Goal: Task Accomplishment & Management: Manage account settings

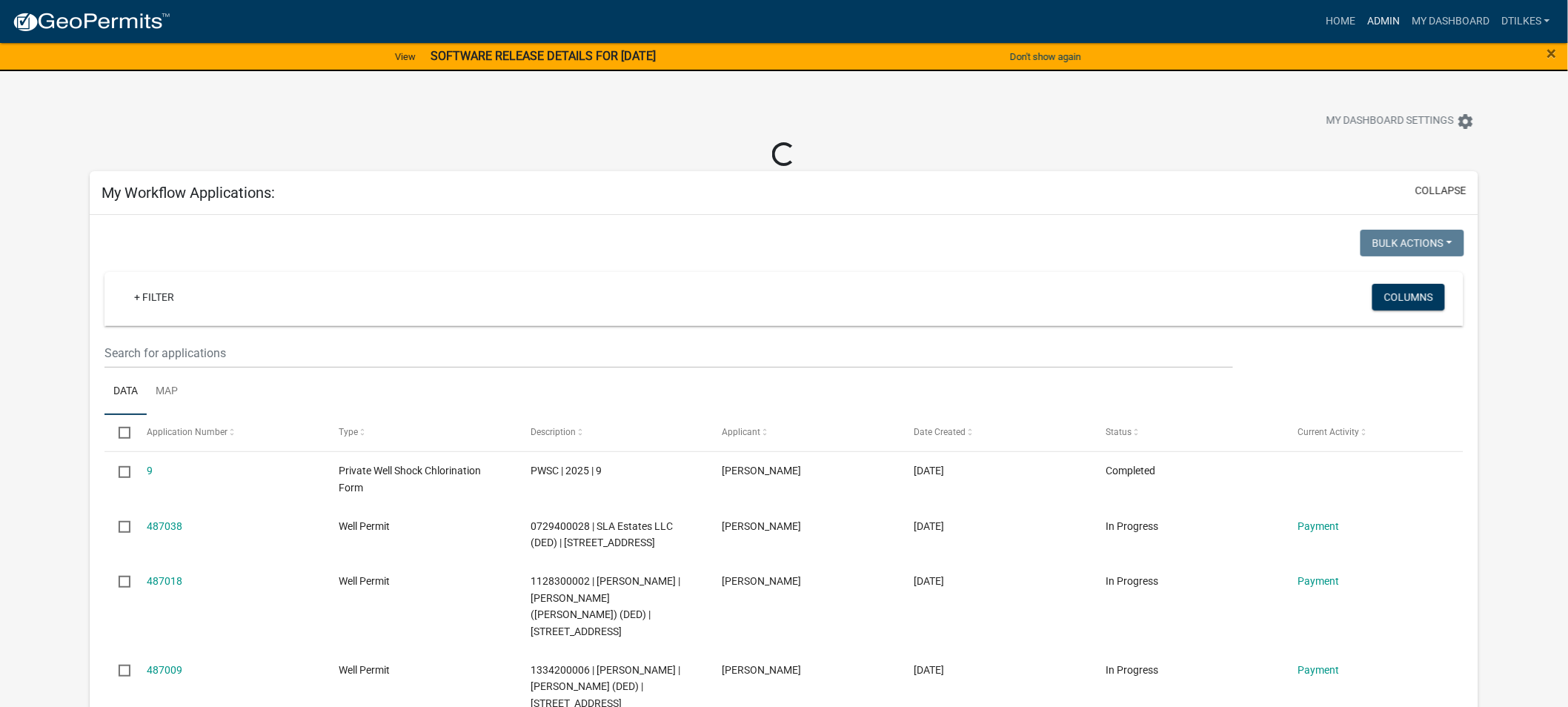
click at [1382, 17] on link "Admin" at bounding box center [1383, 21] width 44 height 28
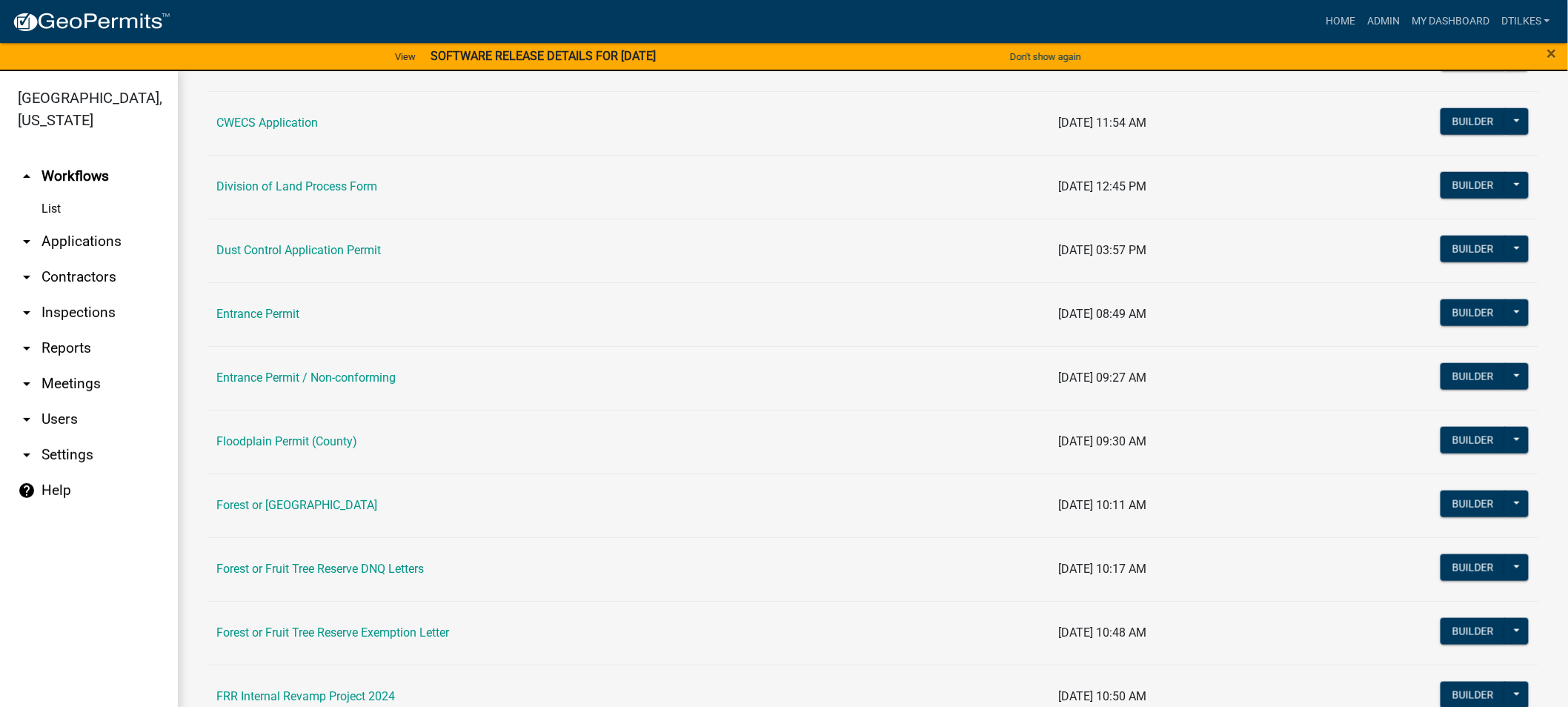
scroll to position [411, 0]
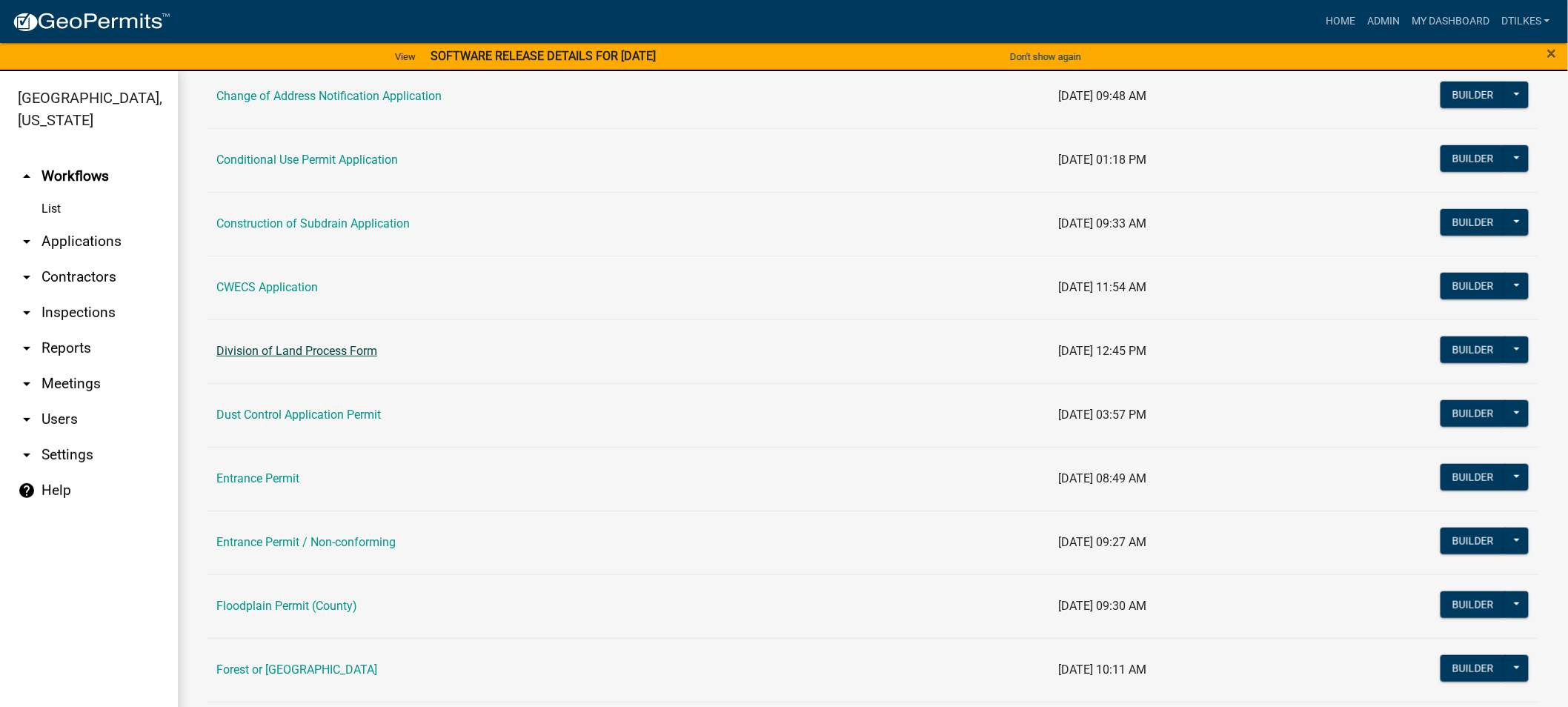
click at [279, 354] on link "Division of Land Process Form" at bounding box center [296, 351] width 161 height 14
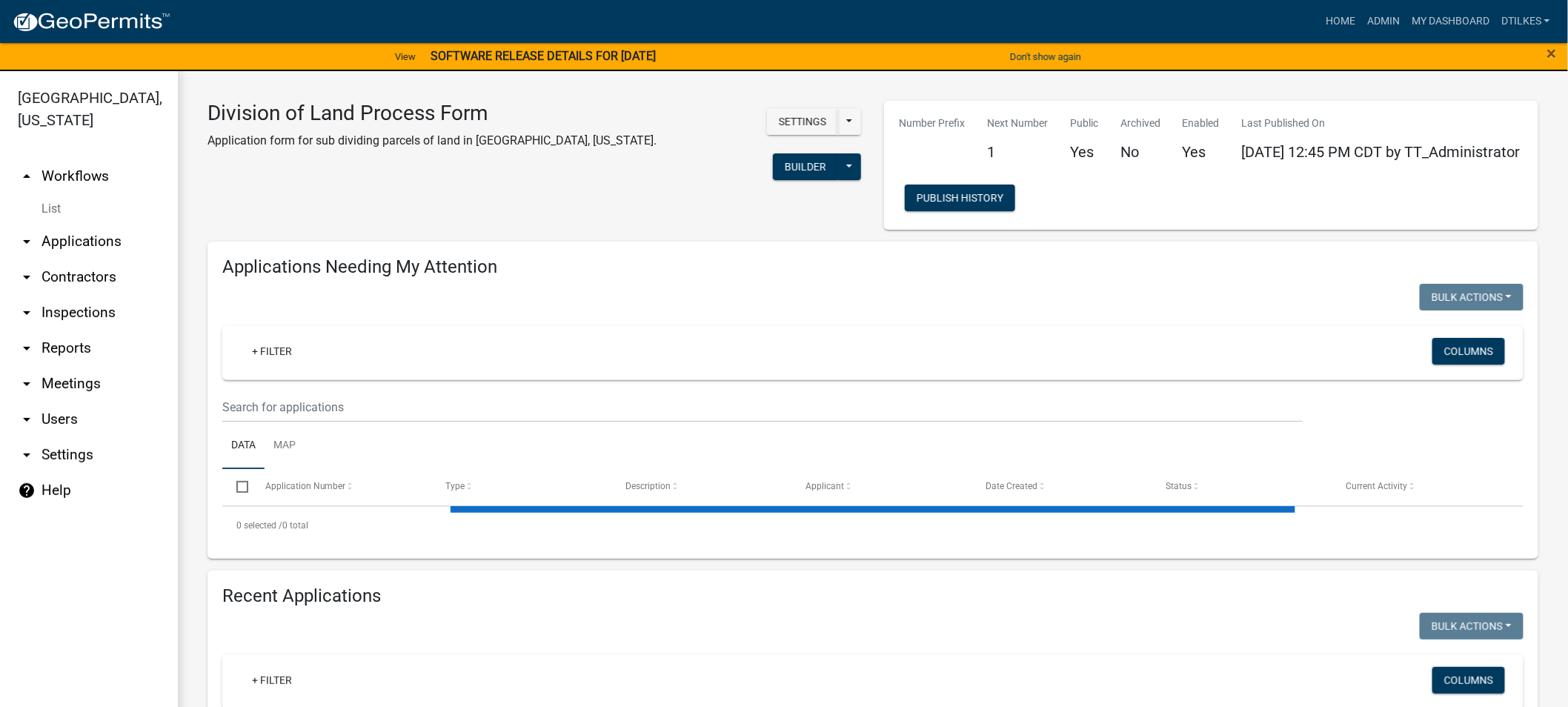
select select "2: 50"
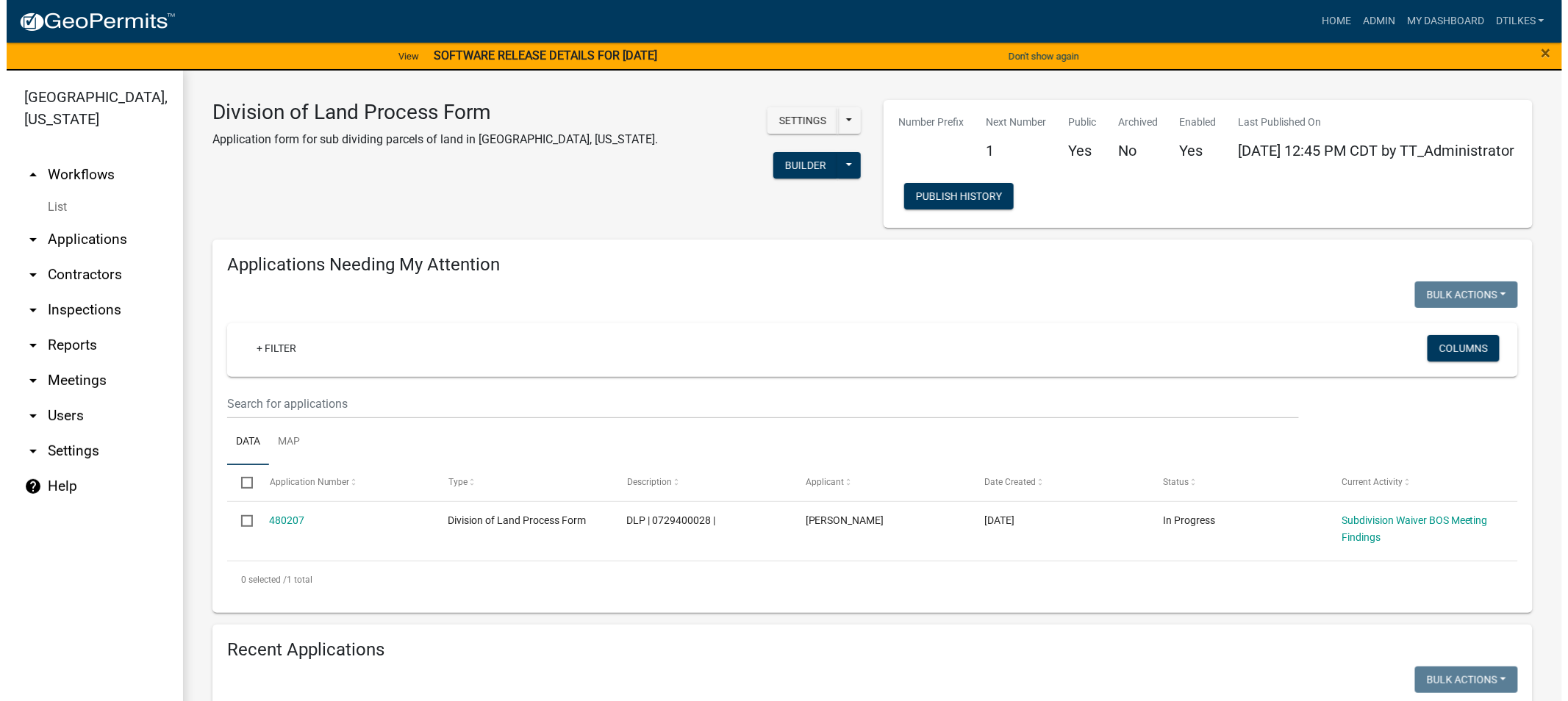
scroll to position [81, 0]
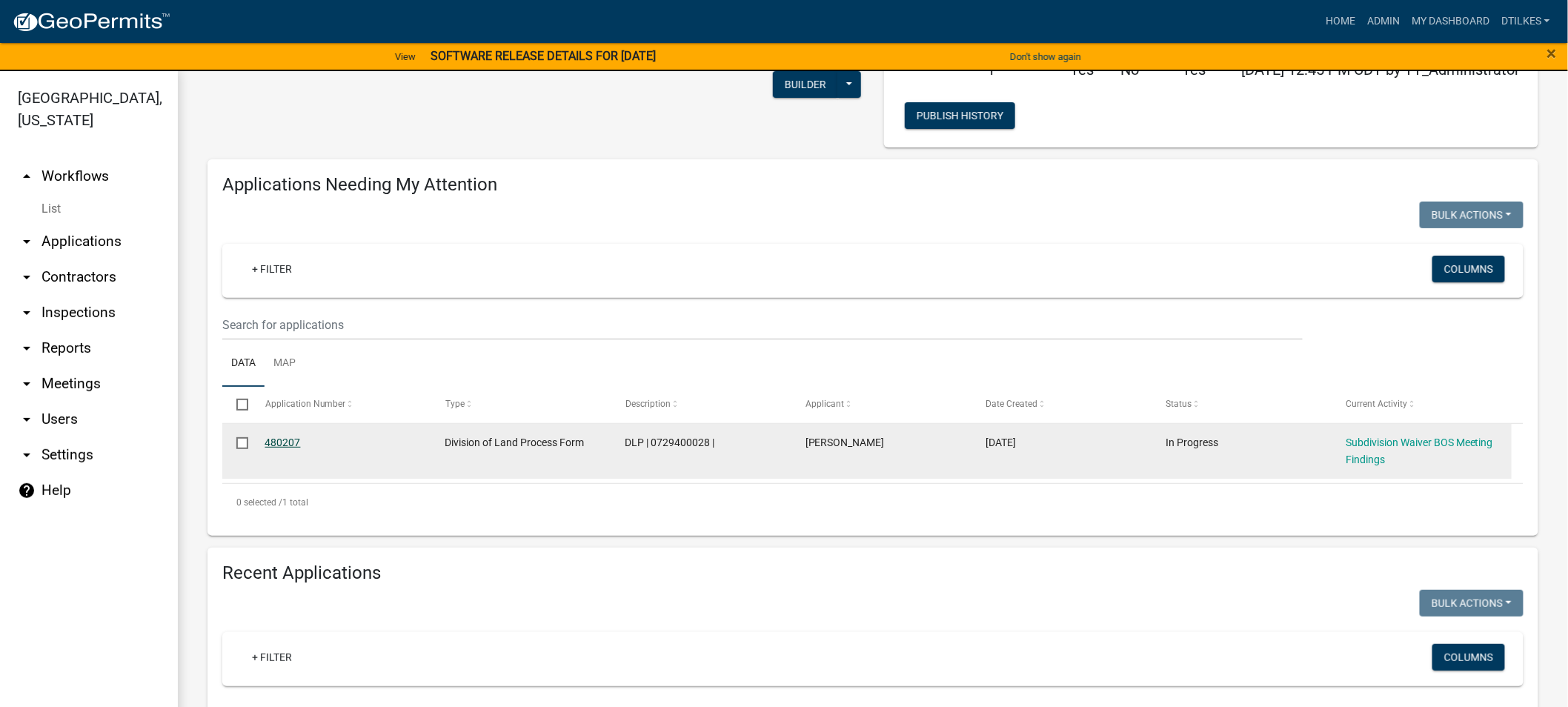
click at [286, 447] on link "480207" at bounding box center [283, 442] width 36 height 12
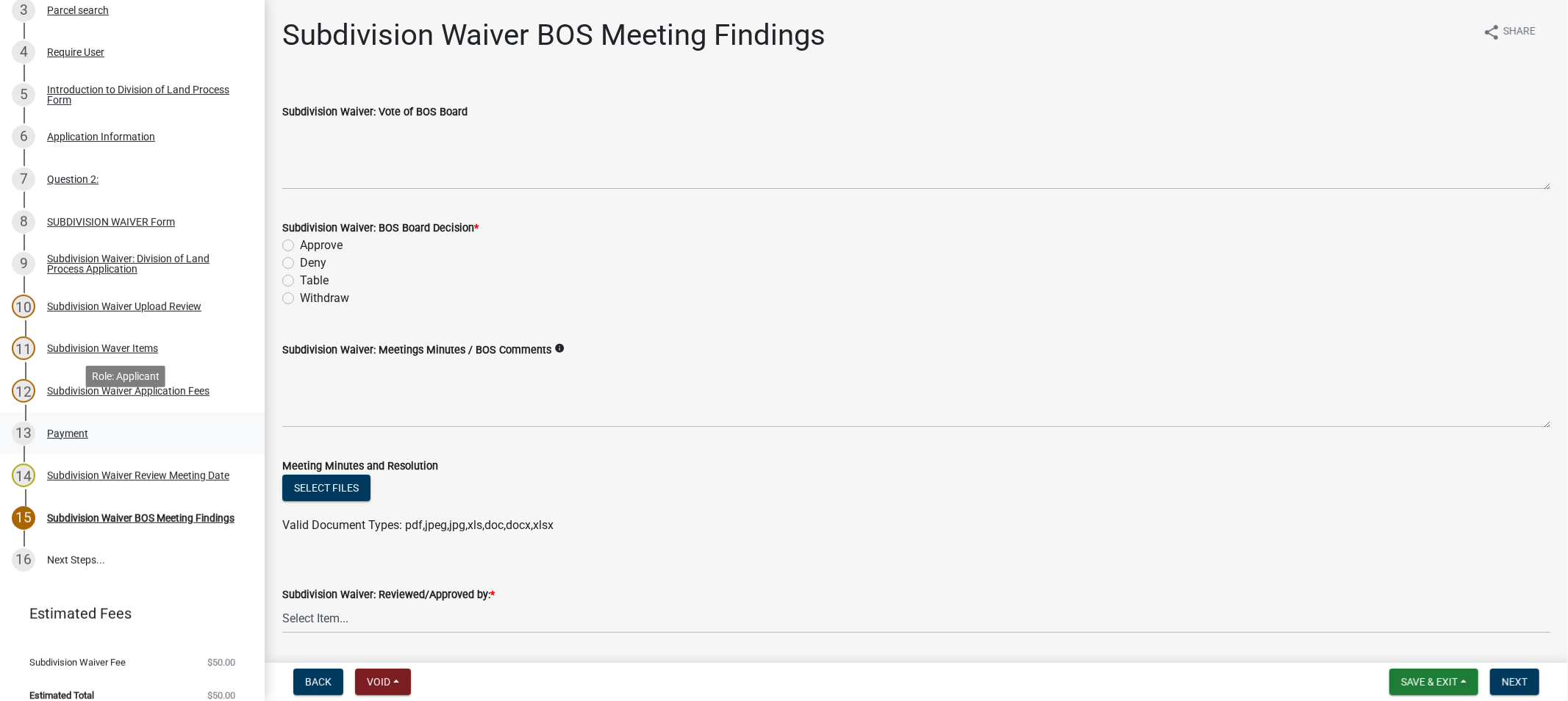
scroll to position [395, 0]
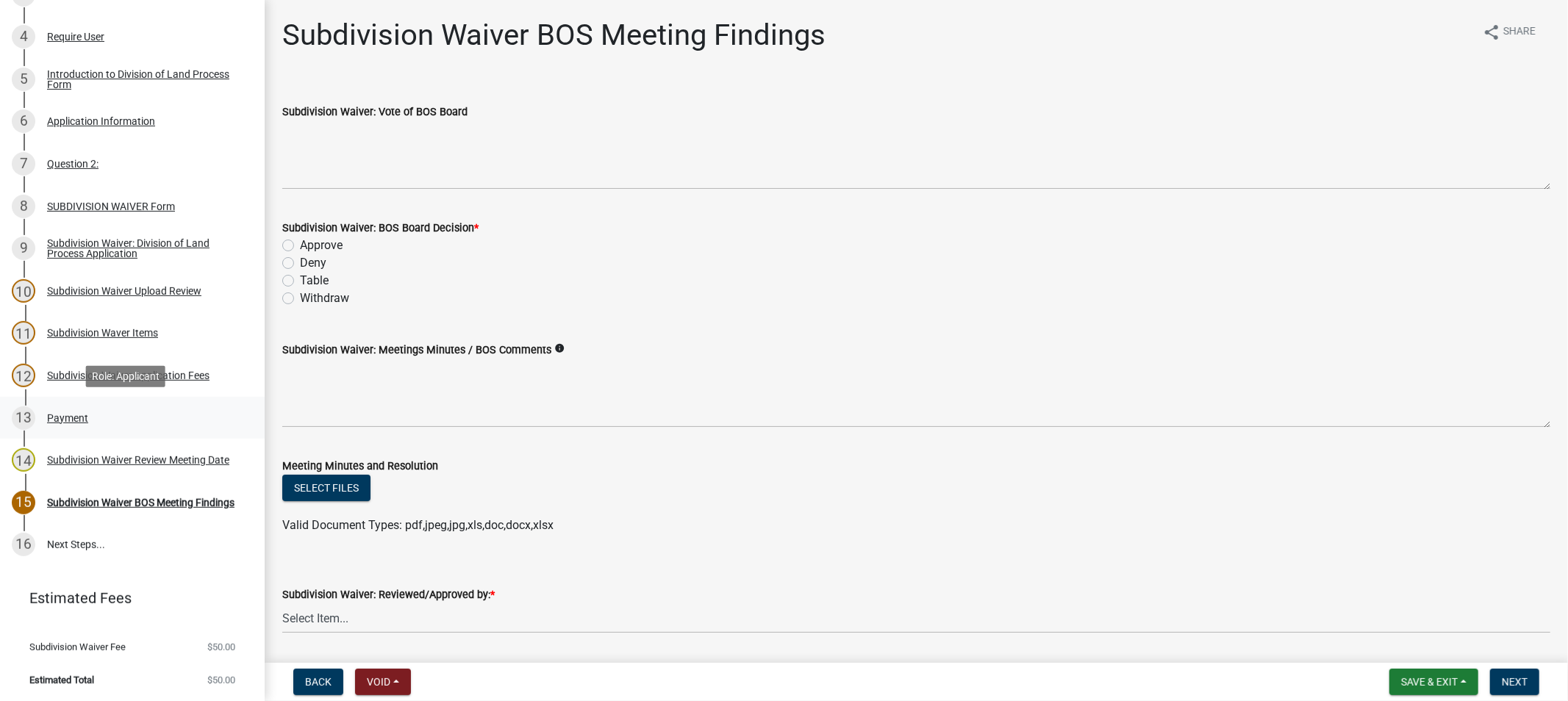
click at [74, 415] on div "Payment" at bounding box center [67, 418] width 41 height 10
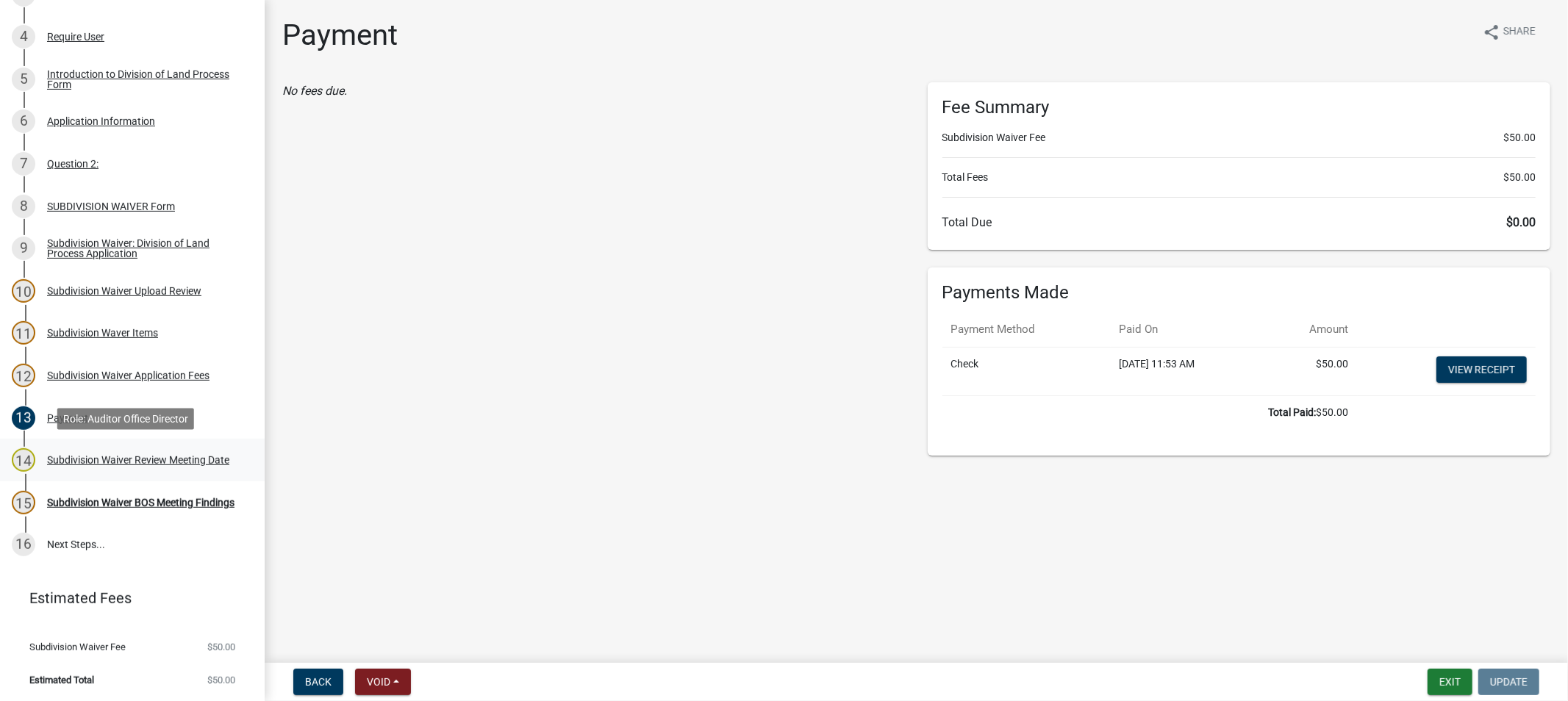
click at [77, 455] on div "Subdivision Waiver Review Meeting Date" at bounding box center [139, 460] width 183 height 10
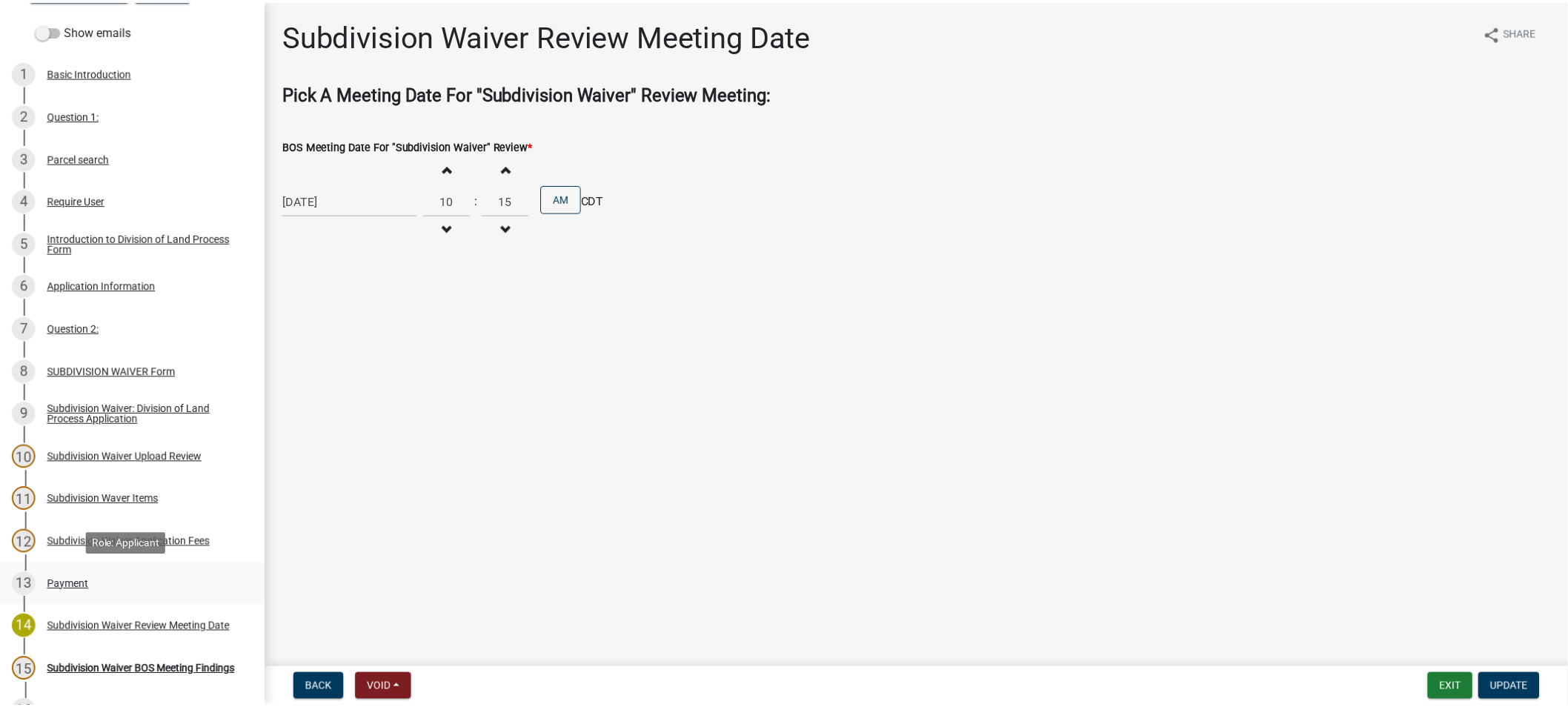
scroll to position [234, 0]
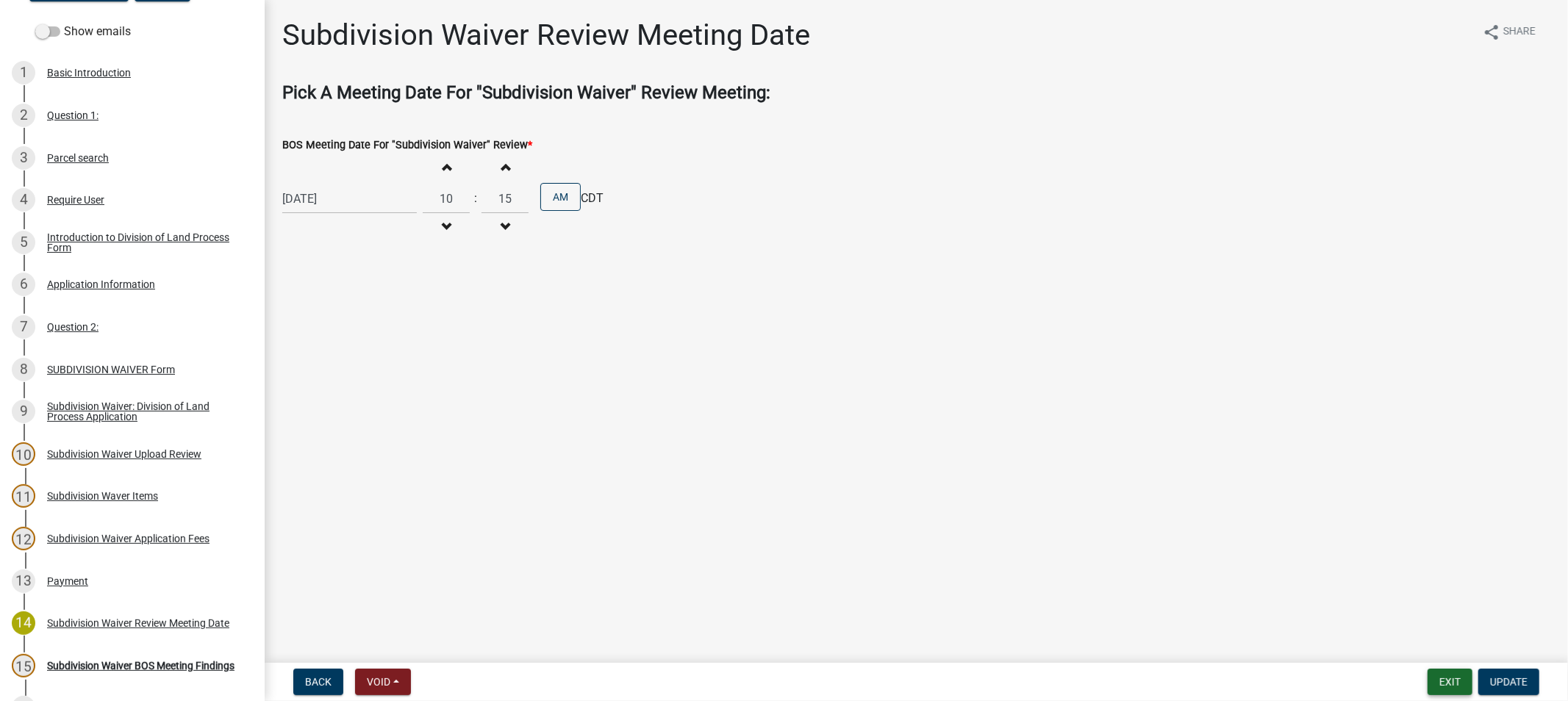
click at [1442, 679] on button "Exit" at bounding box center [1450, 682] width 45 height 26
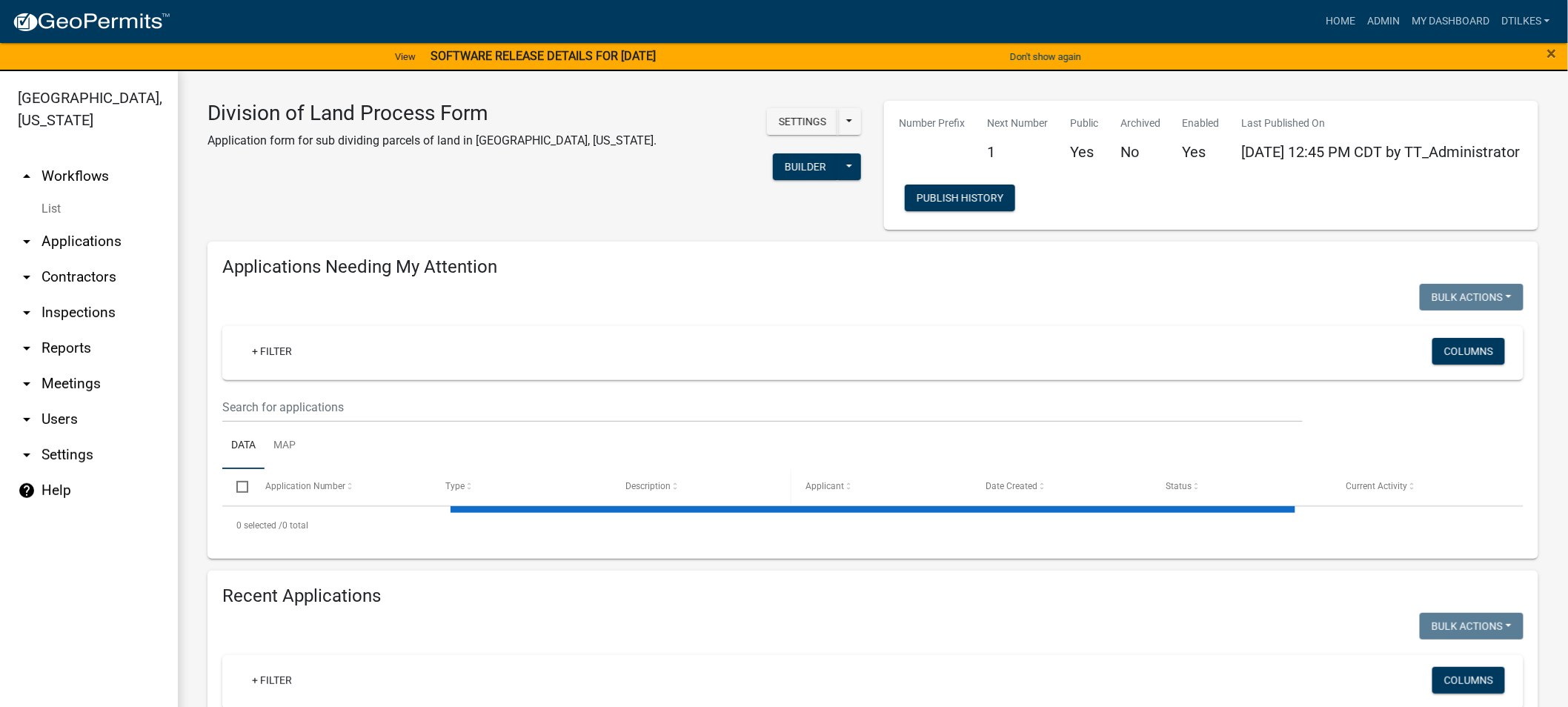
select select "2: 50"
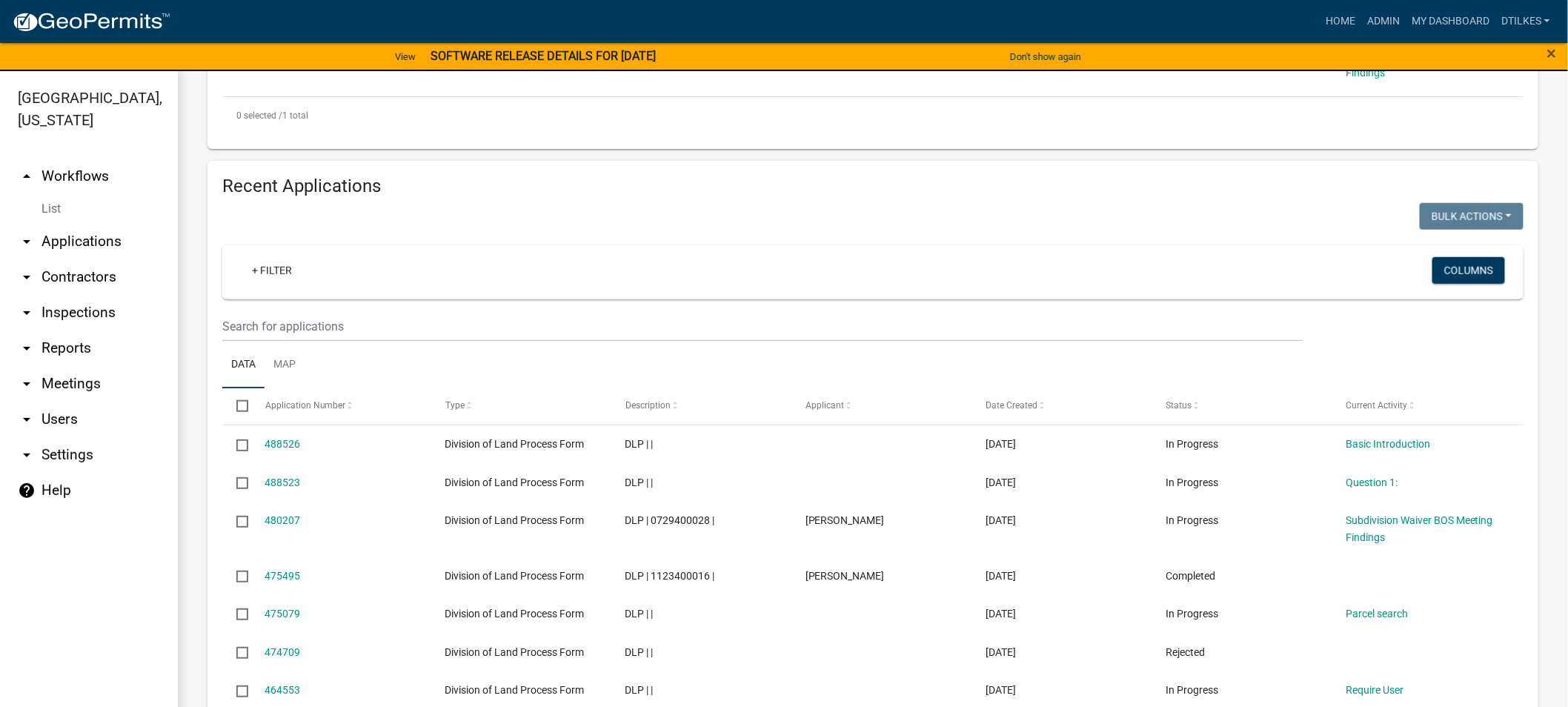
scroll to position [494, 0]
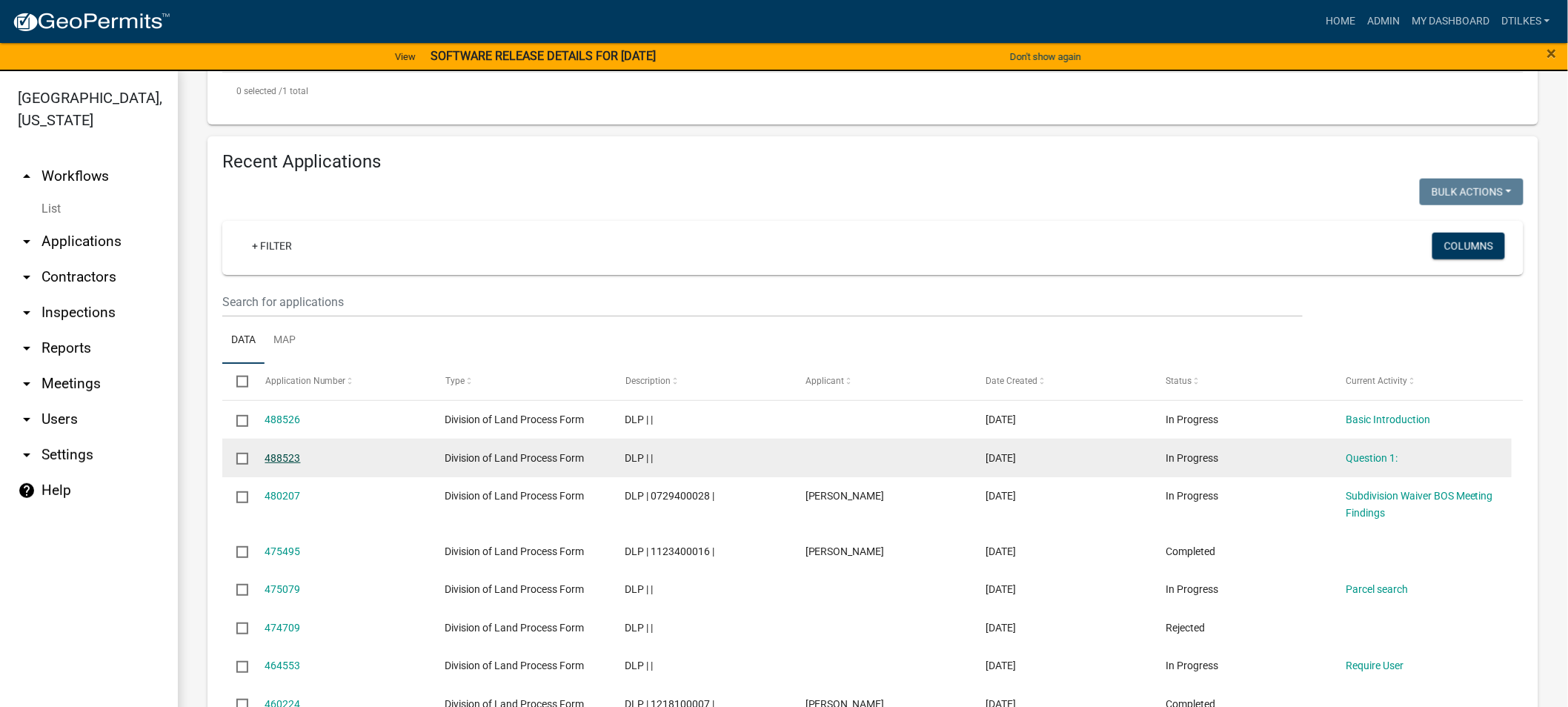
click at [279, 460] on link "488523" at bounding box center [283, 457] width 36 height 12
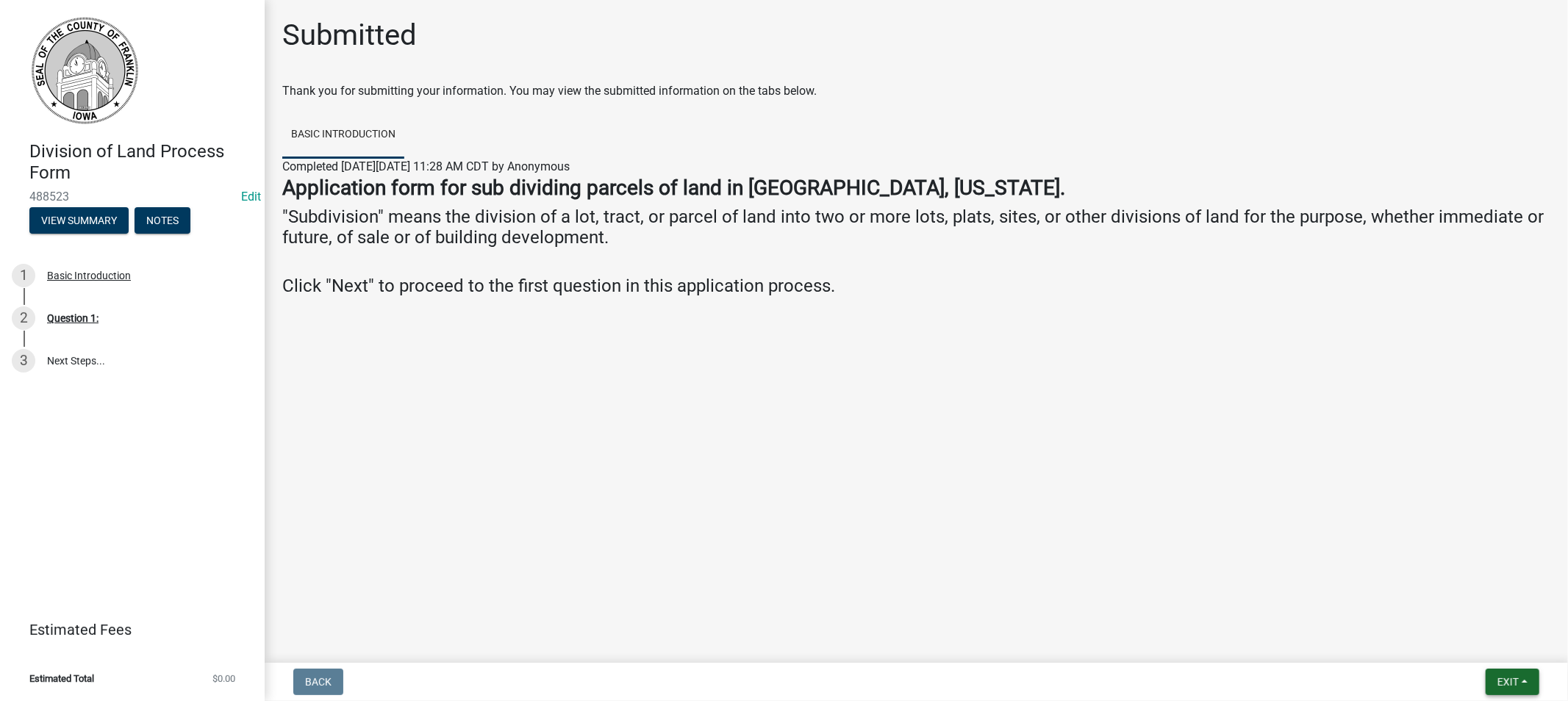
click at [1507, 676] on span "Exit" at bounding box center [1508, 682] width 22 height 12
click at [1468, 638] on button "Save & Exit" at bounding box center [1481, 644] width 118 height 36
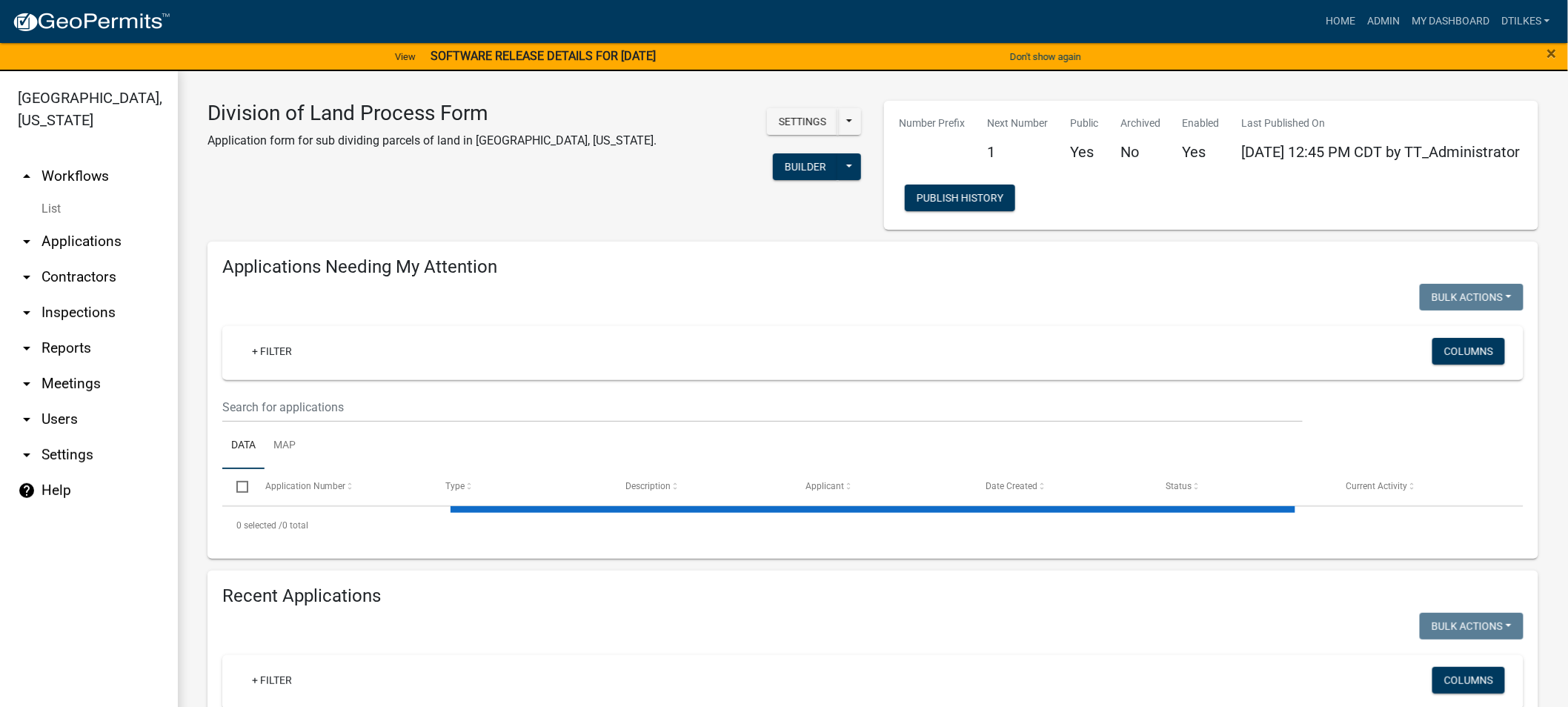
select select "2: 50"
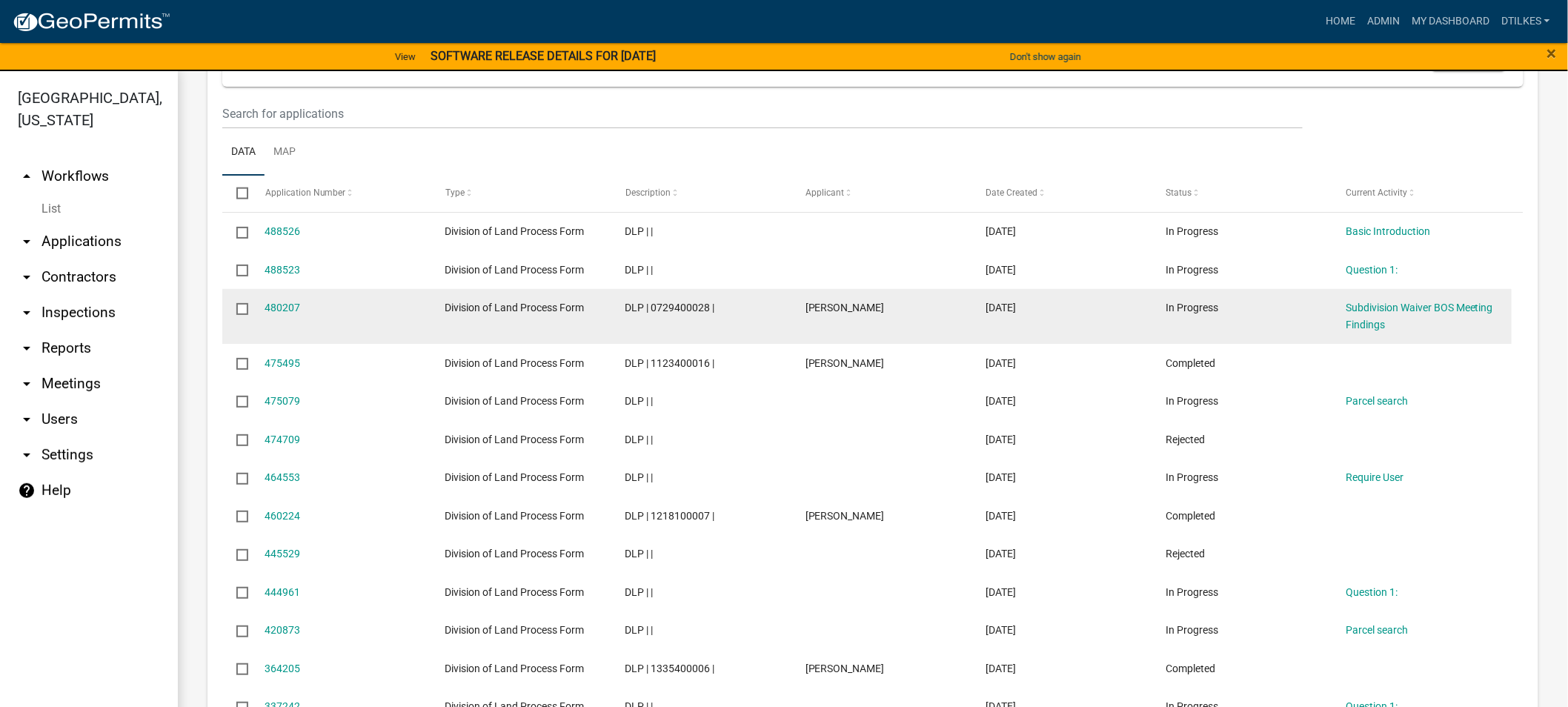
scroll to position [741, 0]
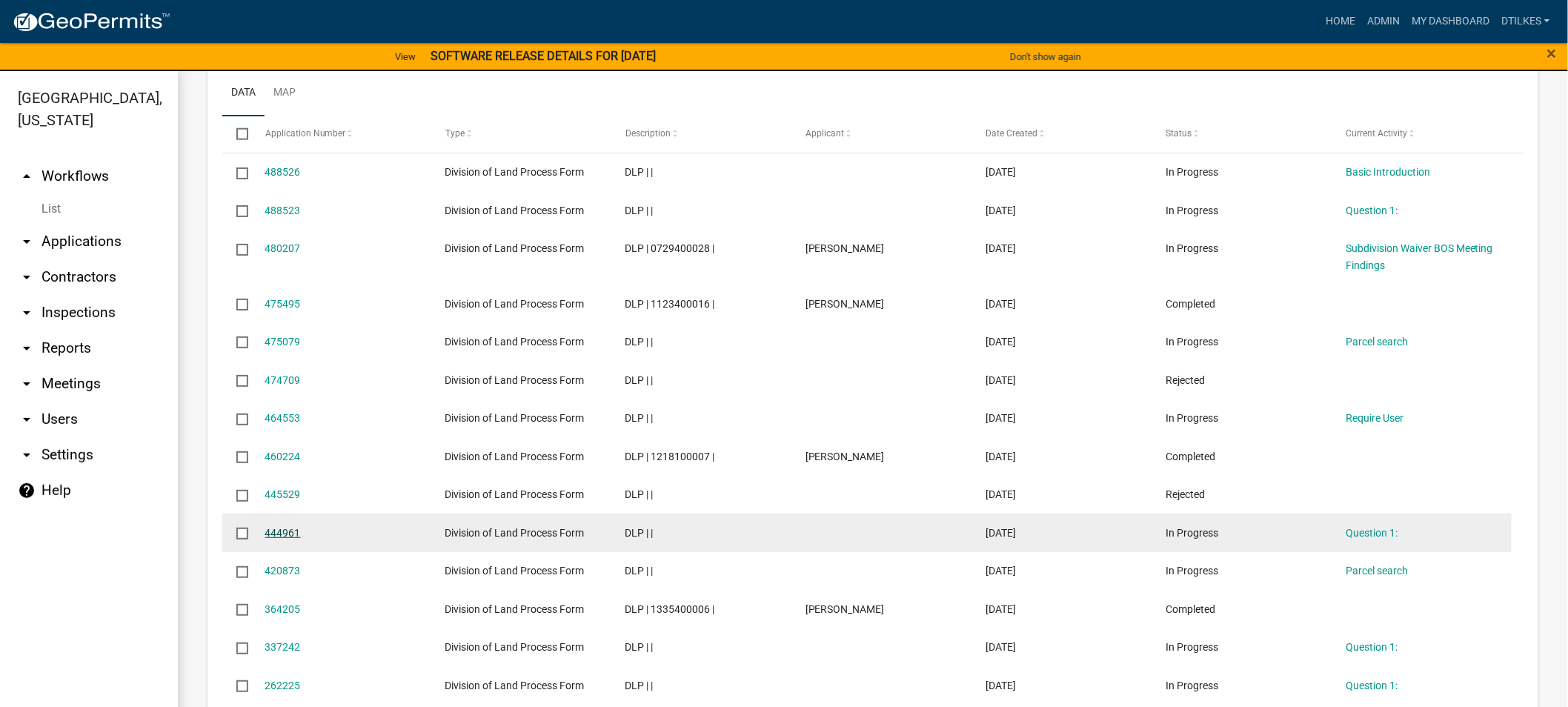
click at [282, 538] on link "444961" at bounding box center [283, 532] width 36 height 12
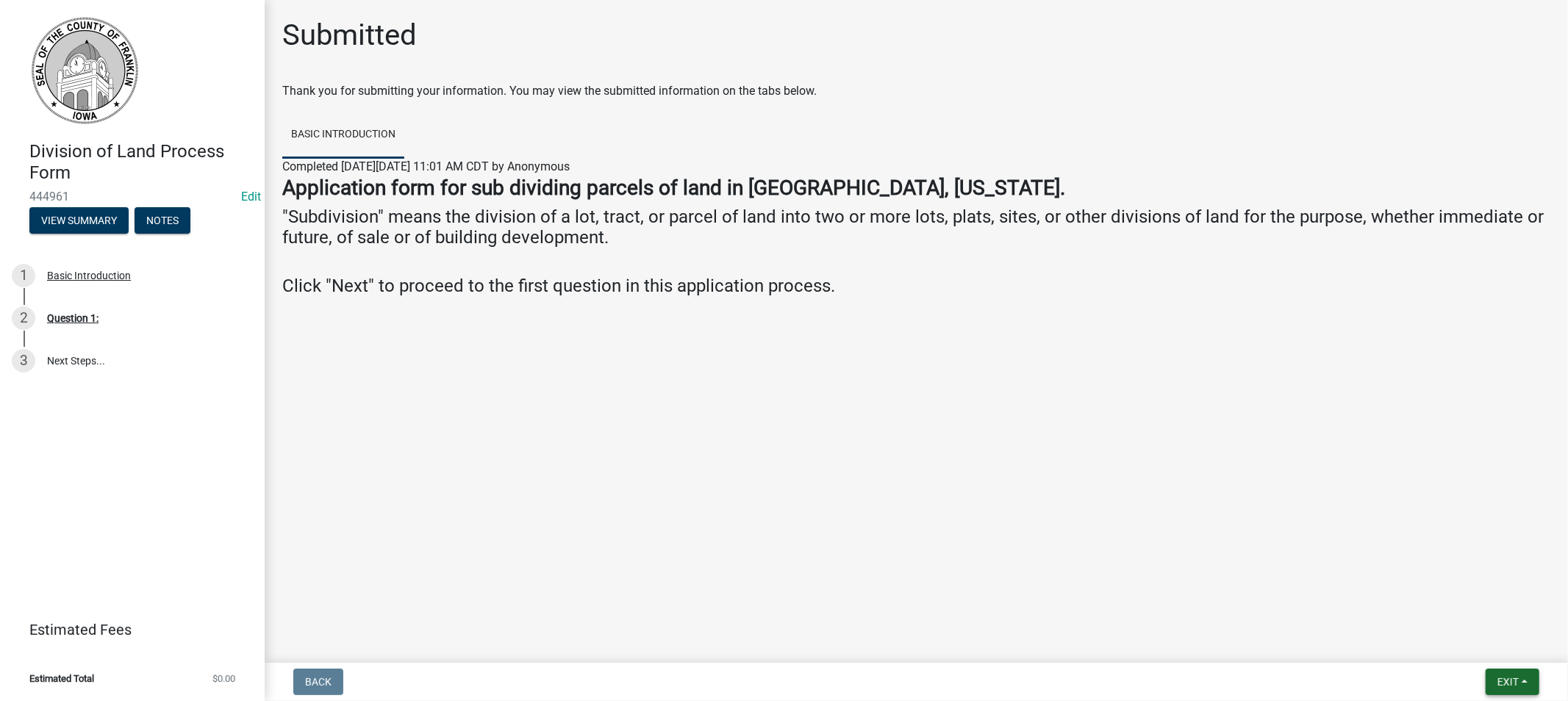
click at [1501, 686] on span "Exit" at bounding box center [1508, 682] width 22 height 12
click at [1458, 640] on button "Save & Exit" at bounding box center [1481, 644] width 118 height 36
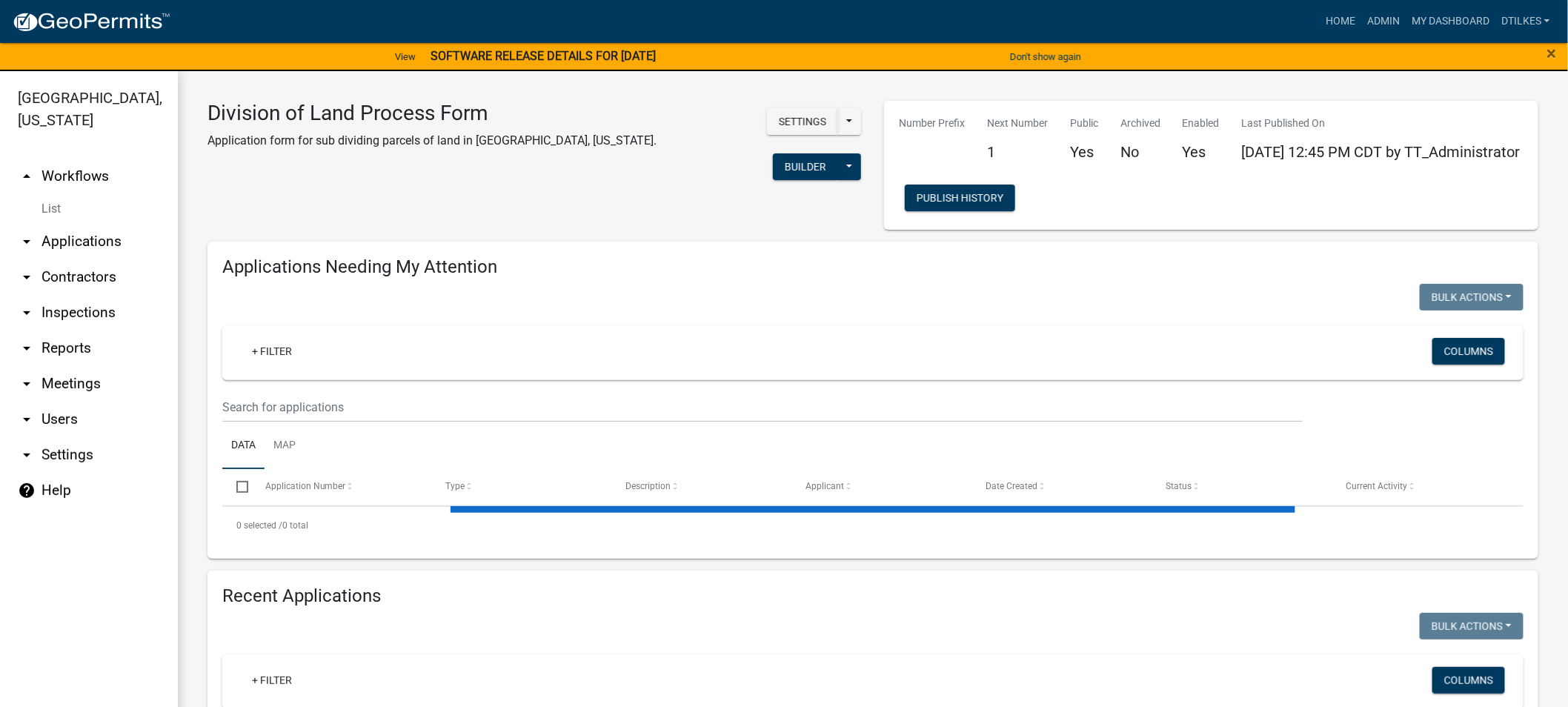
select select "2: 50"
